Goal: Task Accomplishment & Management: Manage account settings

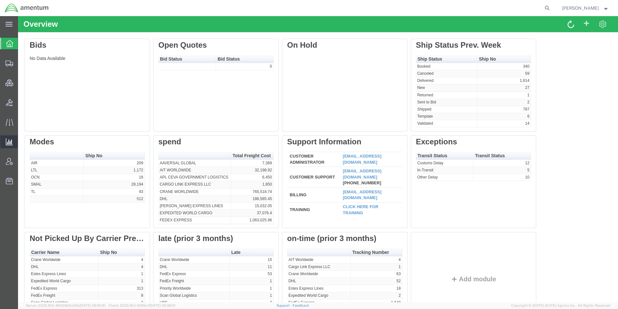
click at [5, 139] on div at bounding box center [9, 141] width 18 height 13
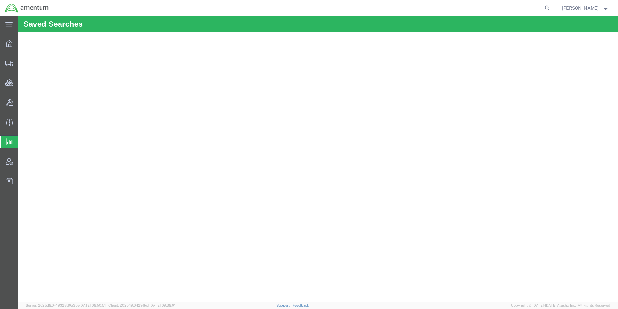
click at [580, 10] on span "[PERSON_NAME]" at bounding box center [580, 8] width 37 height 7
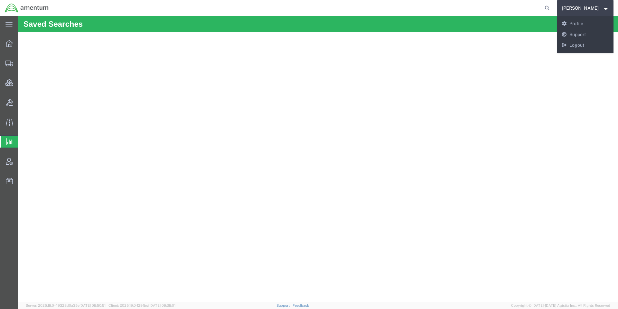
click at [5, 138] on div at bounding box center [9, 142] width 18 height 12
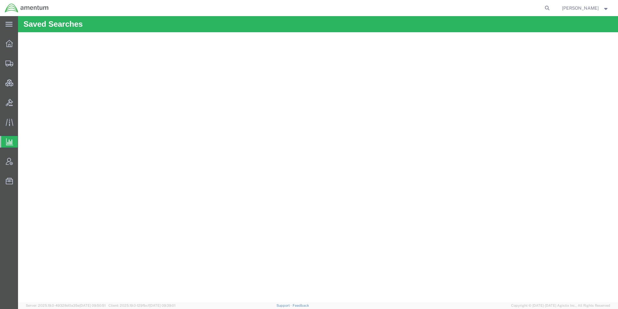
click at [6, 138] on div at bounding box center [9, 142] width 18 height 12
click at [13, 144] on icon at bounding box center [9, 141] width 7 height 7
click at [573, 10] on span "[PERSON_NAME]" at bounding box center [580, 8] width 37 height 7
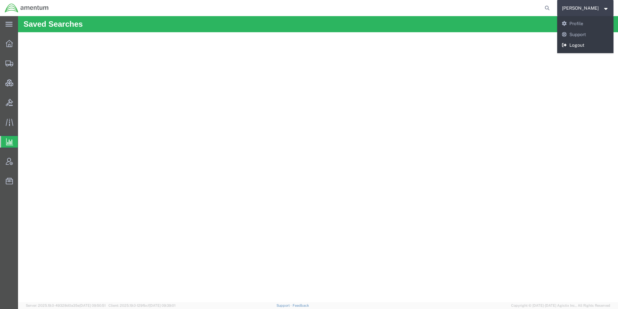
click at [572, 41] on link "Logout" at bounding box center [586, 45] width 57 height 11
